Goal: Task Accomplishment & Management: Manage account settings

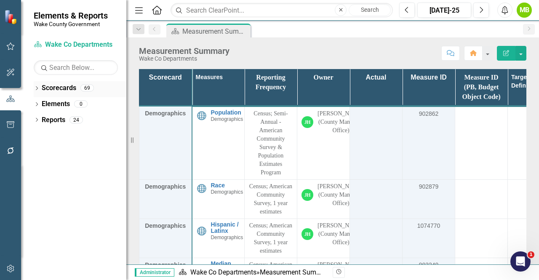
click at [36, 91] on div "Dropdown" at bounding box center [37, 89] width 6 height 7
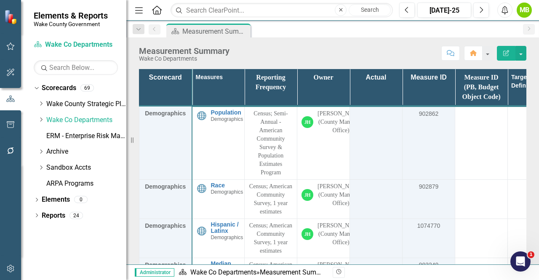
drag, startPoint x: 40, startPoint y: 124, endPoint x: 33, endPoint y: 121, distance: 7.7
click at [40, 124] on div "Dropdown Wake Co Departments" at bounding box center [82, 120] width 88 height 14
click at [39, 121] on icon "Dropdown" at bounding box center [41, 119] width 6 height 5
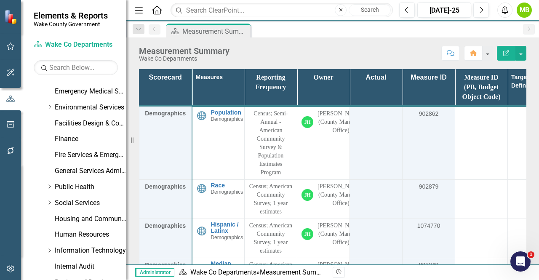
scroll to position [337, 0]
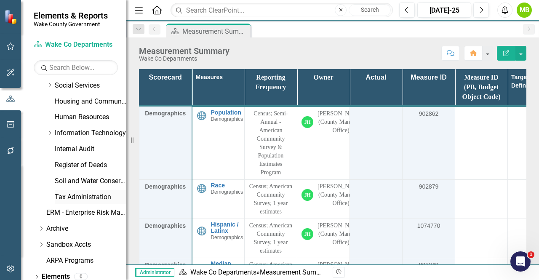
click at [92, 198] on link "Tax Administration" at bounding box center [91, 198] width 72 height 10
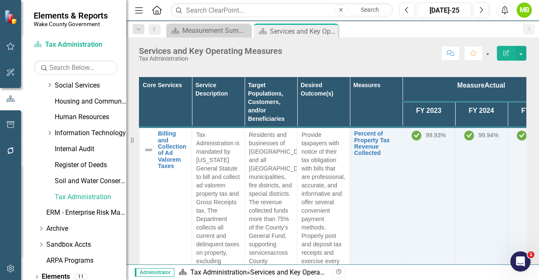
scroll to position [354, 0]
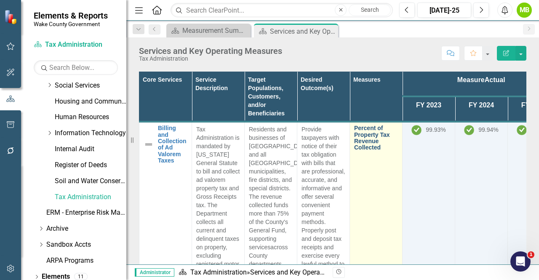
click at [369, 142] on link "Percent of Property Tax Revenue Collected" at bounding box center [376, 138] width 44 height 26
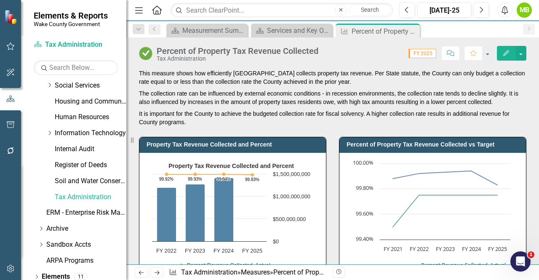
click at [333, 193] on div "Percent of Property Tax Revenue Collected vs Target Chart Line chart with 2 lin…" at bounding box center [433, 210] width 200 height 168
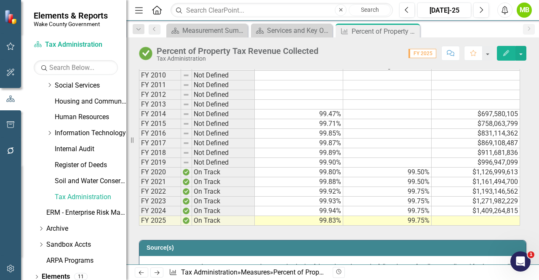
scroll to position [472, 0]
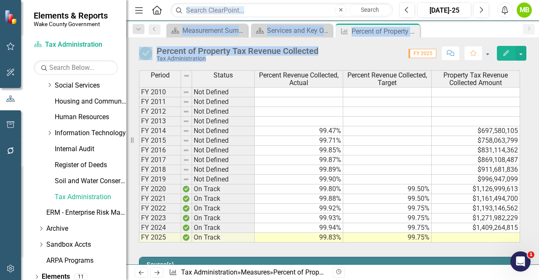
drag, startPoint x: 399, startPoint y: 51, endPoint x: 363, endPoint y: -27, distance: 85.6
click at [363, 0] on html "Elements & Reports Wake County Government Scorecard Tax Administration Search D…" at bounding box center [269, 140] width 539 height 280
click at [413, 32] on icon at bounding box center [412, 31] width 5 height 5
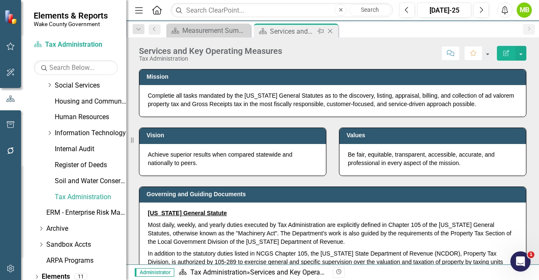
click at [287, 29] on div "Services and Key Operating Measures" at bounding box center [292, 31] width 45 height 11
click at [439, 199] on td "Governing and Guiding Documents" at bounding box center [334, 195] width 375 height 13
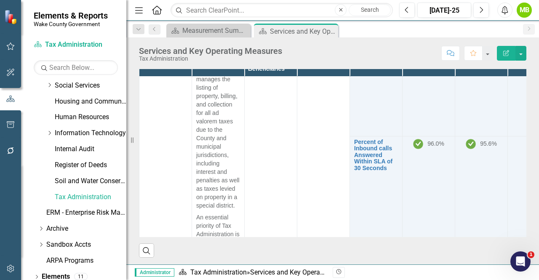
scroll to position [427, 0]
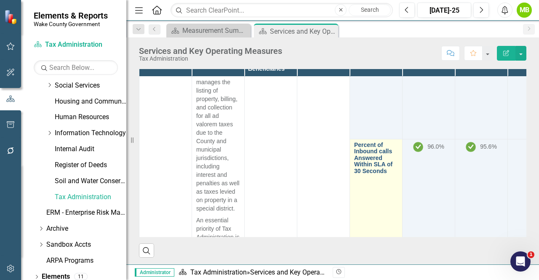
click at [370, 159] on link "Percent of Inbound calls Answered Within SLA of 30 Seconds" at bounding box center [376, 158] width 44 height 32
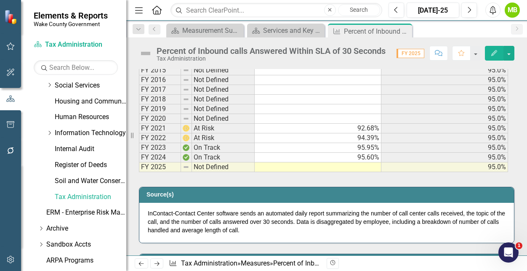
scroll to position [488, 0]
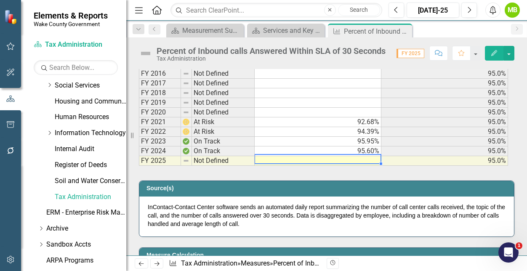
click at [362, 156] on td at bounding box center [318, 161] width 127 height 10
click at [362, 137] on td "94.39%" at bounding box center [318, 132] width 127 height 10
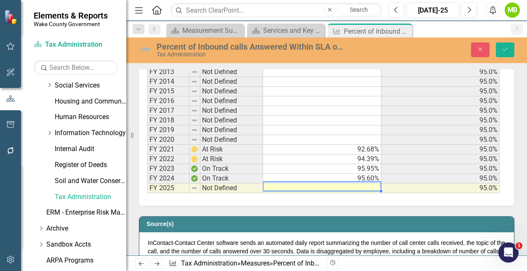
click at [365, 185] on td at bounding box center [322, 189] width 118 height 10
type textarea "93.19"
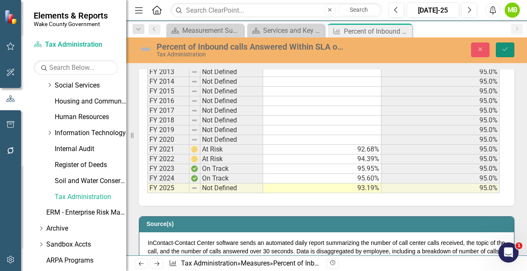
click at [512, 50] on button "Save" at bounding box center [505, 50] width 19 height 15
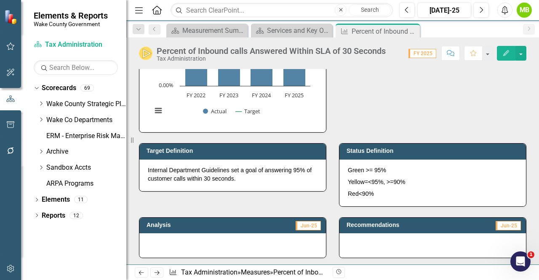
scroll to position [0, 0]
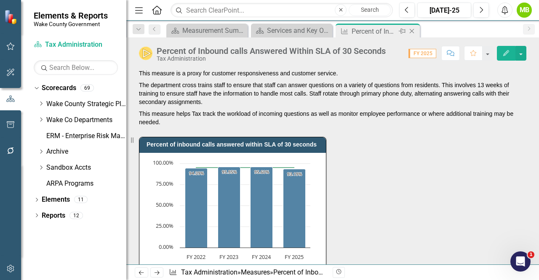
click at [410, 31] on icon "Close" at bounding box center [412, 31] width 8 height 7
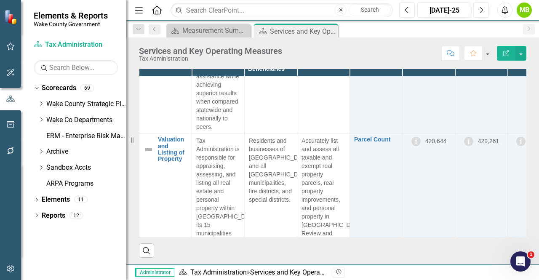
scroll to position [757, 0]
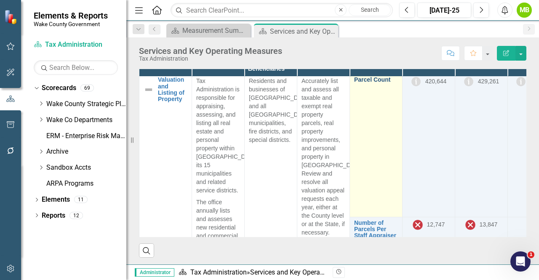
click at [381, 78] on link "Parcel Count" at bounding box center [376, 80] width 44 height 6
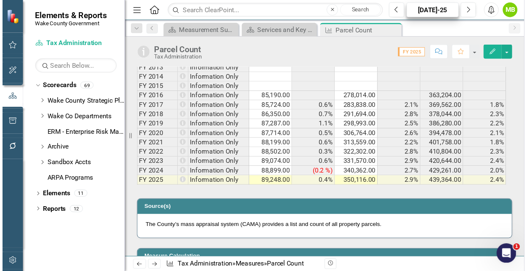
scroll to position [470, 0]
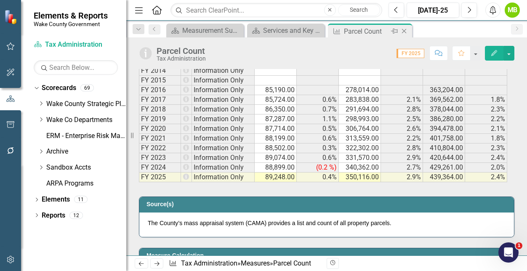
click at [404, 31] on icon at bounding box center [404, 31] width 5 height 5
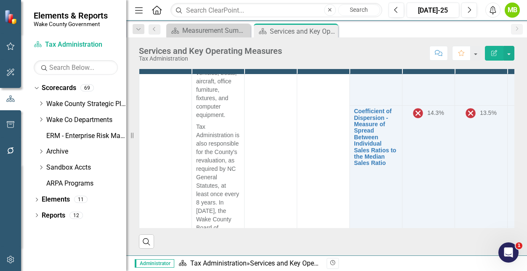
scroll to position [1092, 0]
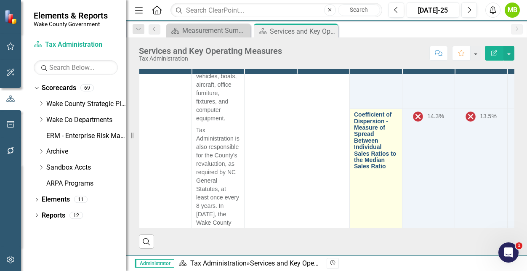
click at [366, 157] on link "Coefficient of Dispersion - Measure of Spread Between Individual Sales Ratios t…" at bounding box center [376, 141] width 44 height 59
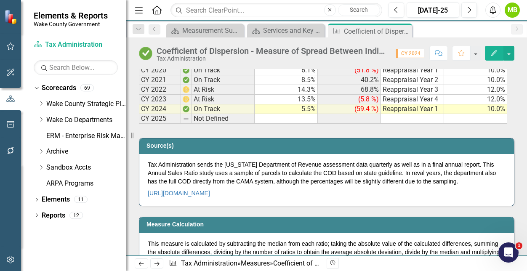
scroll to position [574, 0]
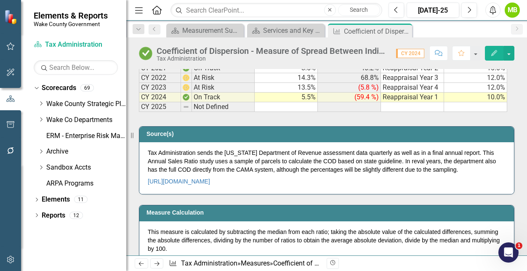
click at [300, 103] on td at bounding box center [286, 107] width 63 height 10
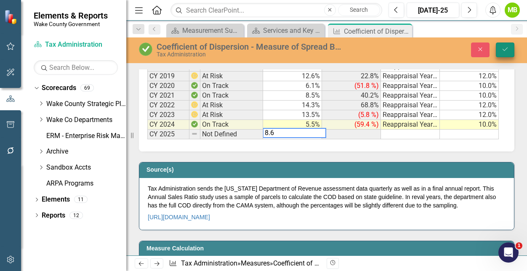
type textarea "8.6"
click at [506, 48] on icon "Save" at bounding box center [506, 49] width 8 height 6
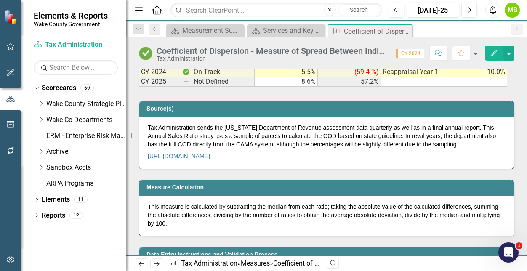
scroll to position [605, 0]
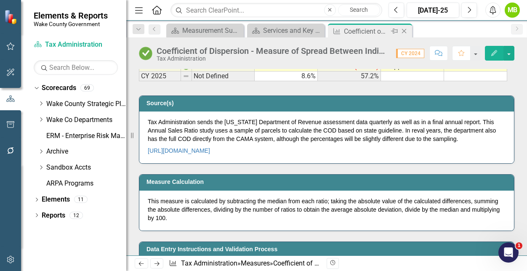
click at [404, 32] on icon "Close" at bounding box center [404, 31] width 8 height 7
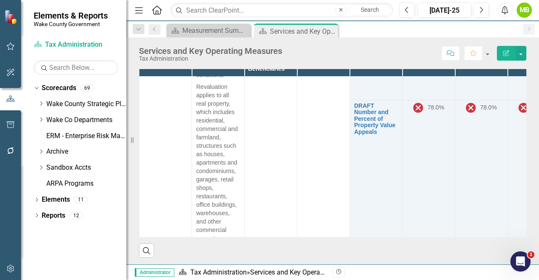
scroll to position [1657, 0]
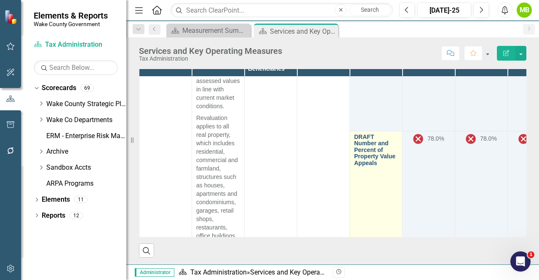
click at [377, 163] on link "DRAFT Number and Percent of Property Value Appeals" at bounding box center [376, 150] width 44 height 32
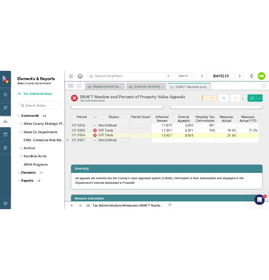
scroll to position [489, 0]
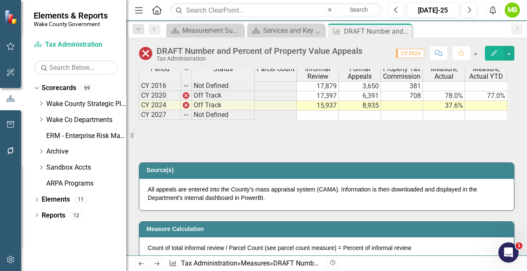
click at [324, 96] on td "17,397" at bounding box center [318, 96] width 42 height 10
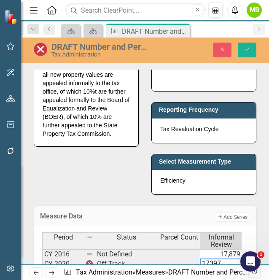
scroll to position [629, 0]
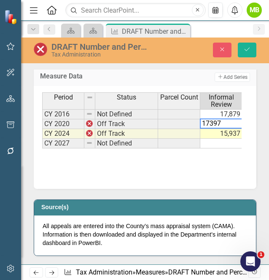
click at [227, 114] on td "17,879" at bounding box center [221, 114] width 42 height 10
click at [228, 124] on td "17,397" at bounding box center [221, 124] width 42 height 10
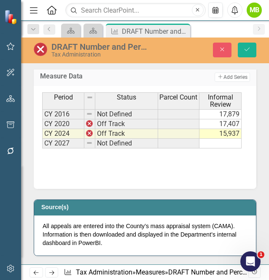
click at [222, 161] on div "Period Status Parcel Count Informal Review Formal Appeals Property Tax Commissi…" at bounding box center [145, 134] width 206 height 84
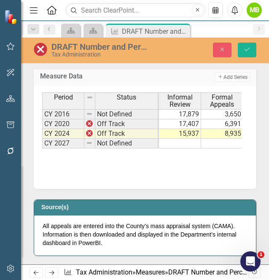
scroll to position [0, 0]
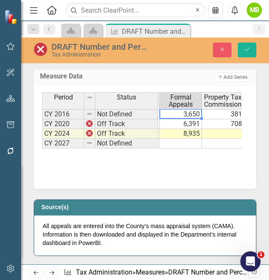
click at [198, 110] on td "3,650" at bounding box center [181, 114] width 42 height 10
click at [193, 121] on td "6,391" at bounding box center [181, 124] width 42 height 10
click at [190, 134] on td "8,935" at bounding box center [181, 134] width 42 height 10
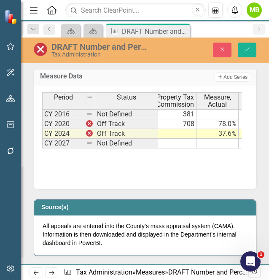
scroll to position [0, 132]
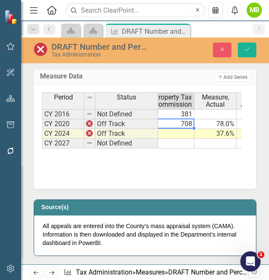
click at [182, 122] on td "708" at bounding box center [173, 124] width 42 height 10
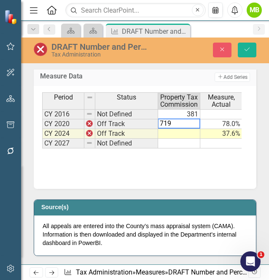
type textarea "719"
click at [181, 131] on td at bounding box center [179, 134] width 42 height 10
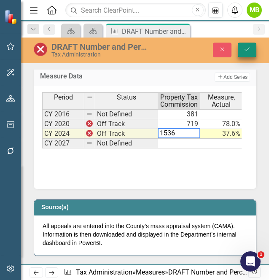
type textarea "1536"
click at [251, 48] on button "Save" at bounding box center [247, 50] width 19 height 15
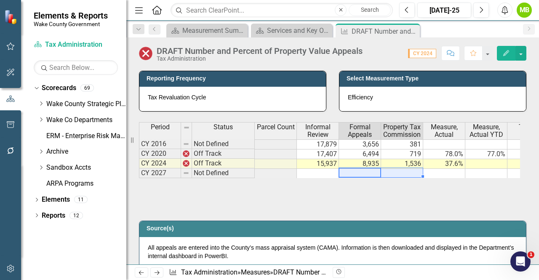
drag, startPoint x: 368, startPoint y: 176, endPoint x: 408, endPoint y: 174, distance: 40.5
click at [408, 174] on tr "CY 2027 Not Defined" at bounding box center [344, 174] width 411 height 10
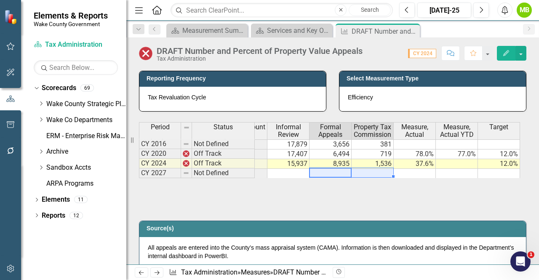
click at [452, 193] on div "Period Status Parcel Count Informal Review Formal Appeals Property Tax Commissi…" at bounding box center [333, 164] width 388 height 84
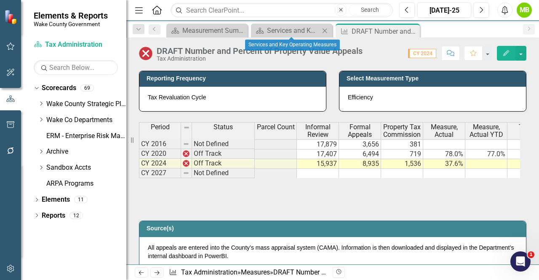
click at [281, 37] on div "Services and Key Operating Measures" at bounding box center [292, 45] width 95 height 16
click at [281, 33] on div "Services and Key Operating Measures" at bounding box center [293, 30] width 53 height 11
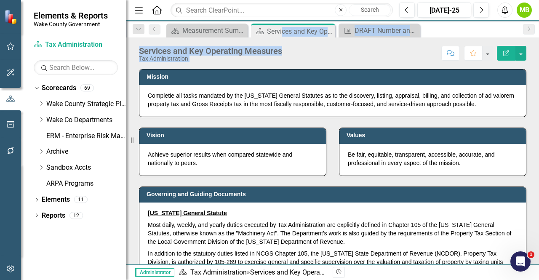
drag, startPoint x: 281, startPoint y: 33, endPoint x: 311, endPoint y: 207, distance: 176.5
click at [311, 207] on div "Menu Home Search Close Search Previous [DATE]-25 Next Alerts MB User Edit Profi…" at bounding box center [332, 140] width 413 height 280
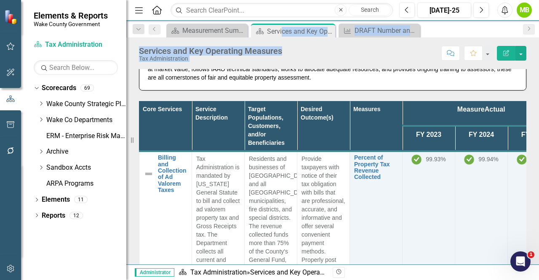
scroll to position [398, 0]
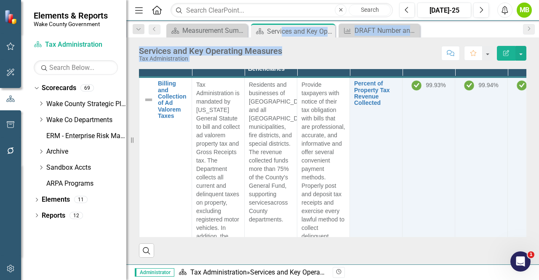
click at [457, 159] on td "99.94%" at bounding box center [481, 189] width 53 height 224
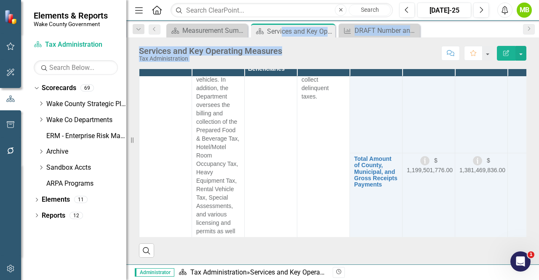
scroll to position [202, 0]
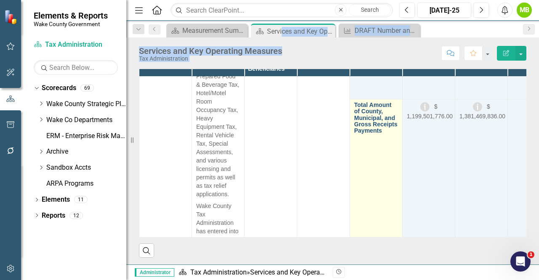
click at [369, 120] on link "Total Amount of County, Municipal, and Gross Receipts Payments" at bounding box center [376, 118] width 44 height 32
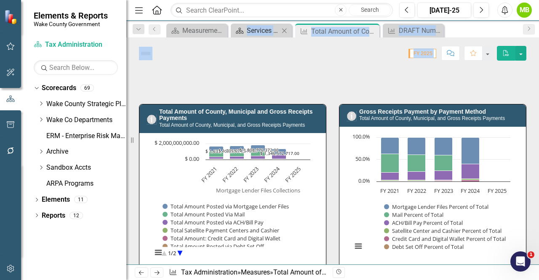
click at [262, 32] on div "Services and Key Operating Measures" at bounding box center [263, 30] width 32 height 11
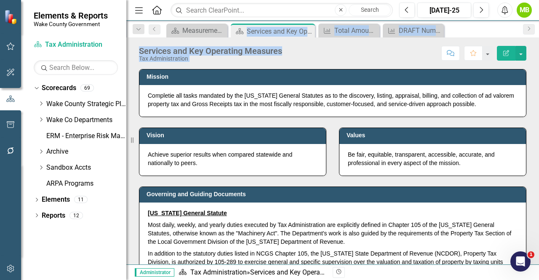
click at [327, 209] on p "[US_STATE] General Statute" at bounding box center [333, 214] width 370 height 10
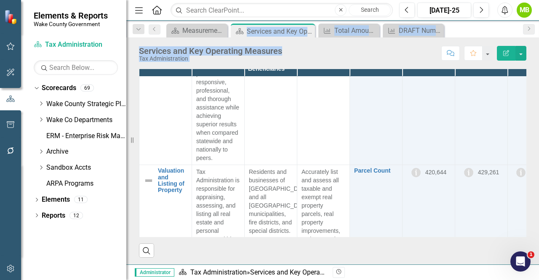
scroll to position [655, 0]
